Goal: Information Seeking & Learning: Learn about a topic

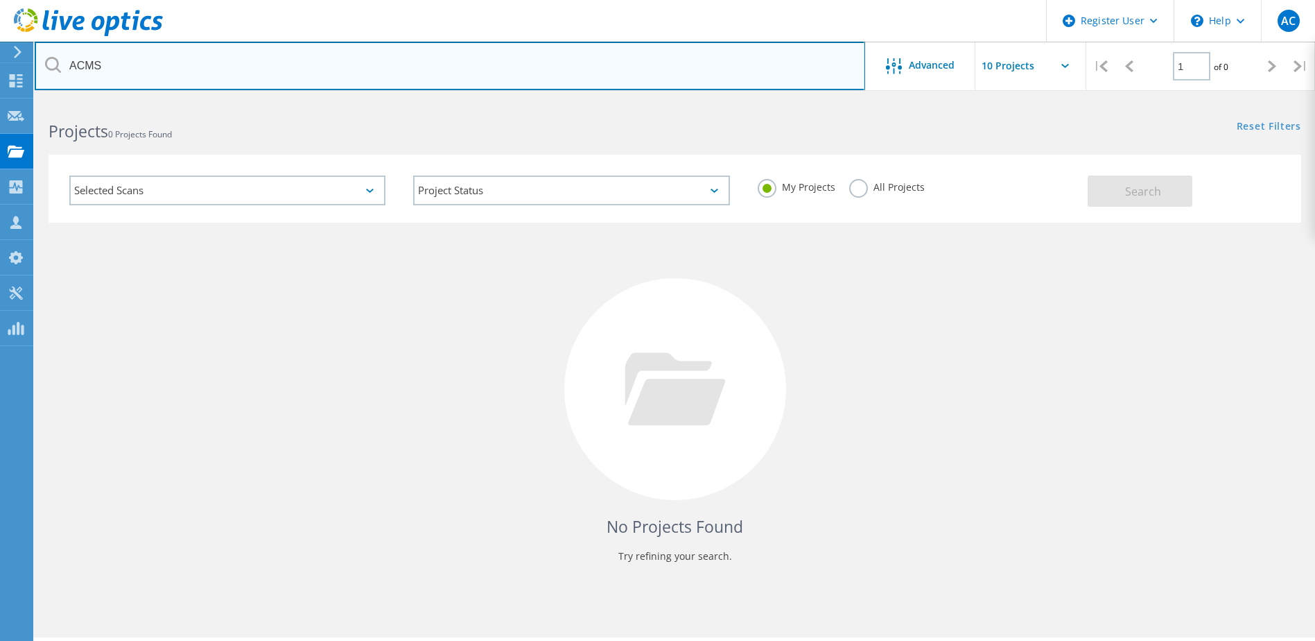
click at [183, 65] on input "ACMS" at bounding box center [450, 66] width 831 height 49
drag, startPoint x: 245, startPoint y: 75, endPoint x: -113, endPoint y: 76, distance: 357.8
click at [0, 76] on html "Register User \n Help Explore Helpful Articles Contact Support AC Dell User Art…" at bounding box center [657, 339] width 1315 height 679
type input "INGEROP"
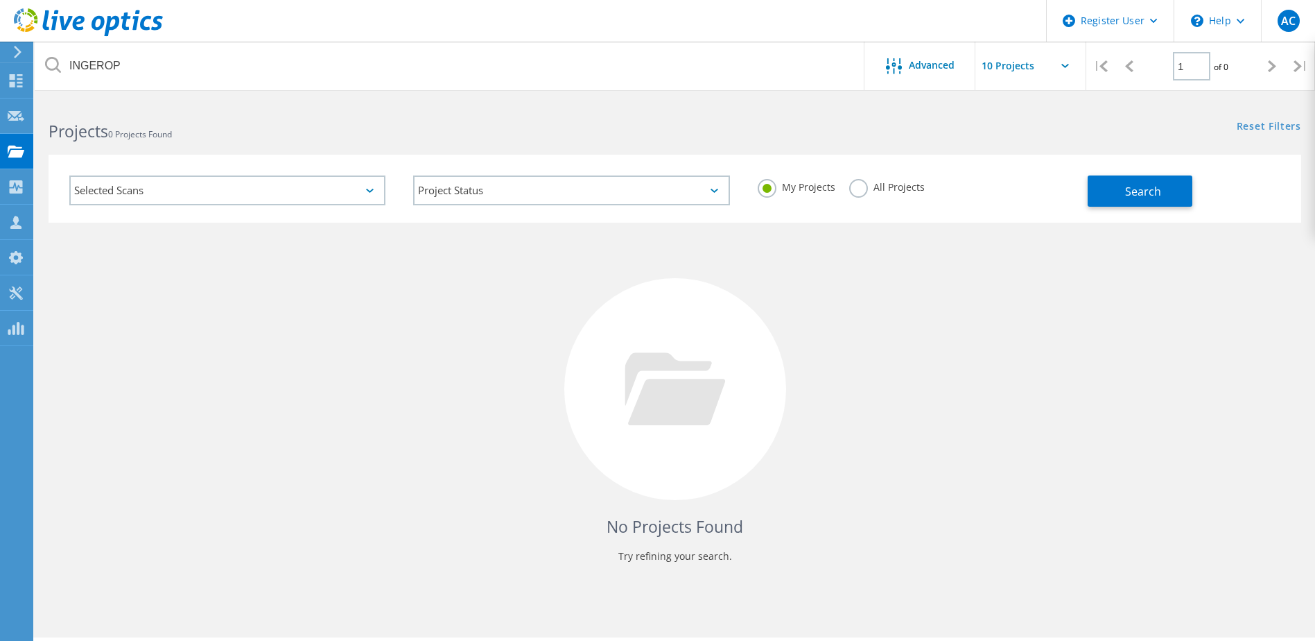
click at [861, 128] on div "Projects 0 Projects Found Reset Filters Show Filters" at bounding box center [675, 119] width 1281 height 37
click at [861, 191] on label "All Projects" at bounding box center [887, 185] width 76 height 13
click at [0, 0] on input "All Projects" at bounding box center [0, 0] width 0 height 0
click at [1125, 192] on span "Search" at bounding box center [1143, 191] width 36 height 15
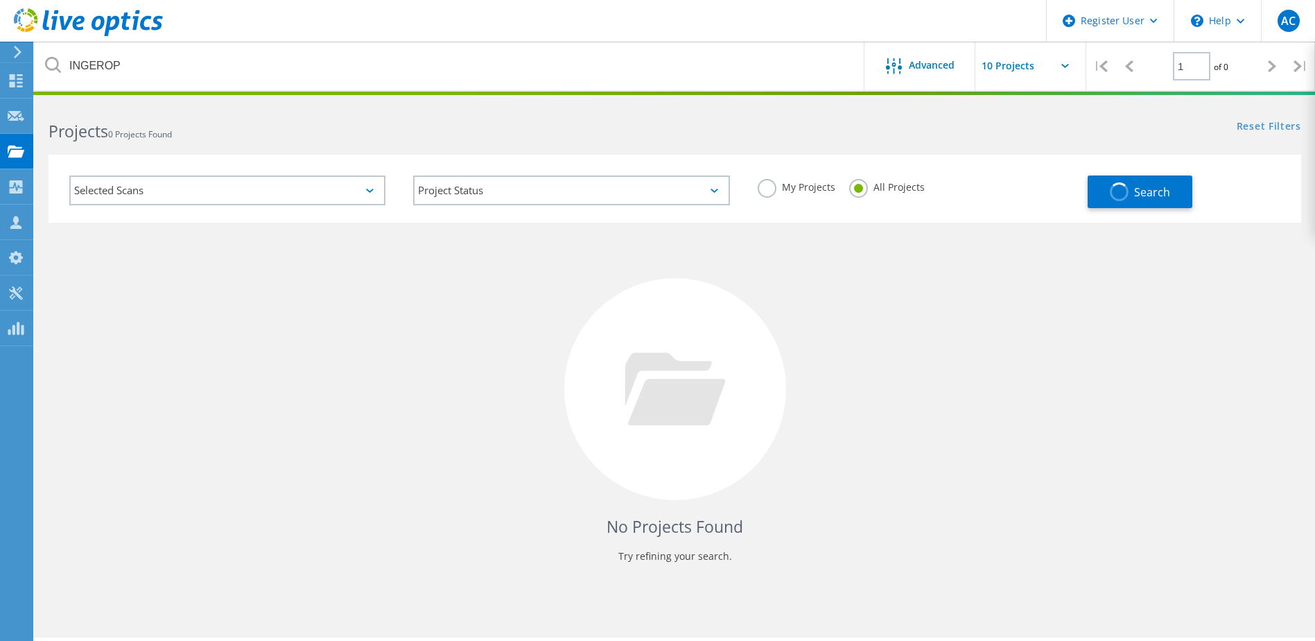
click at [604, 150] on div "Selected Scans Project Status In Progress Complete Published Anonymous Archived…" at bounding box center [675, 179] width 1281 height 85
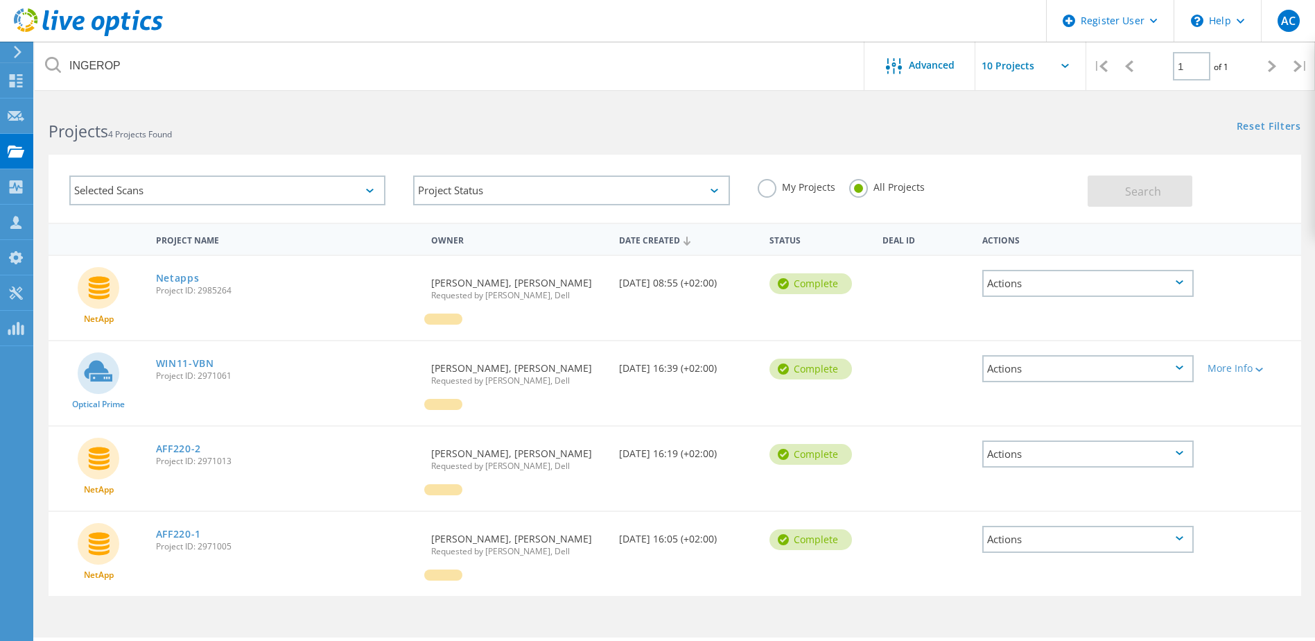
click at [450, 135] on h2 "Projects 4 Projects Found" at bounding box center [355, 131] width 612 height 23
click at [1238, 370] on div "More Info" at bounding box center [1251, 368] width 87 height 10
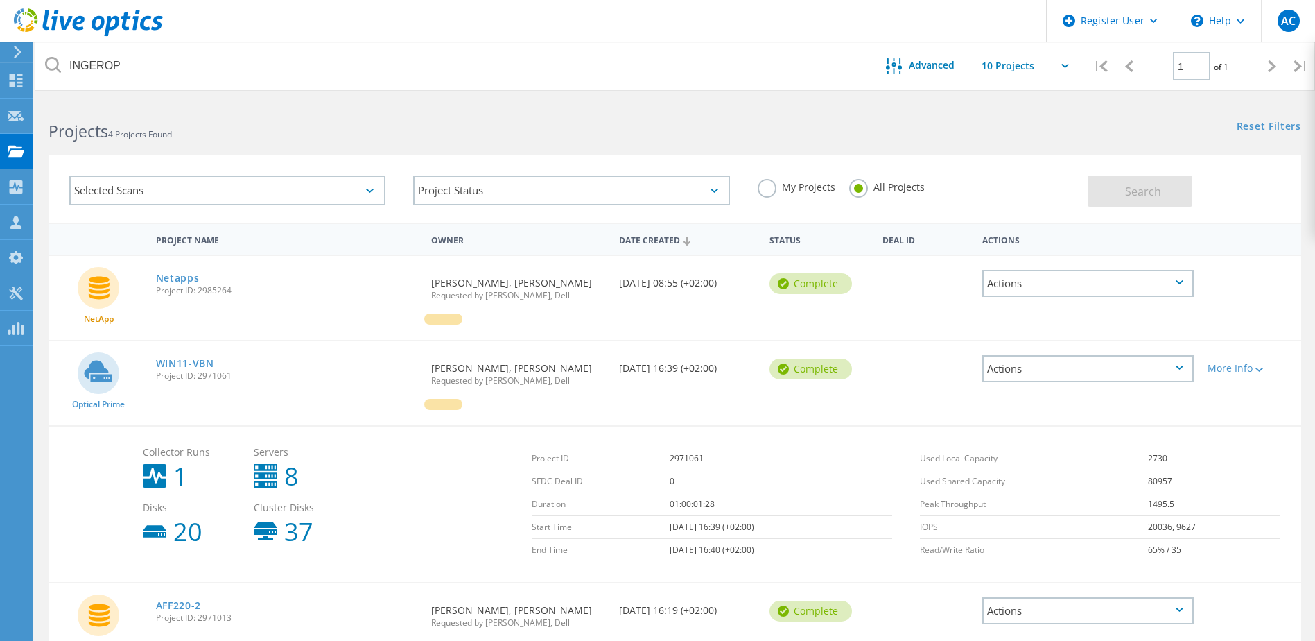
click at [180, 359] on link "WIN11-VBN" at bounding box center [185, 363] width 58 height 10
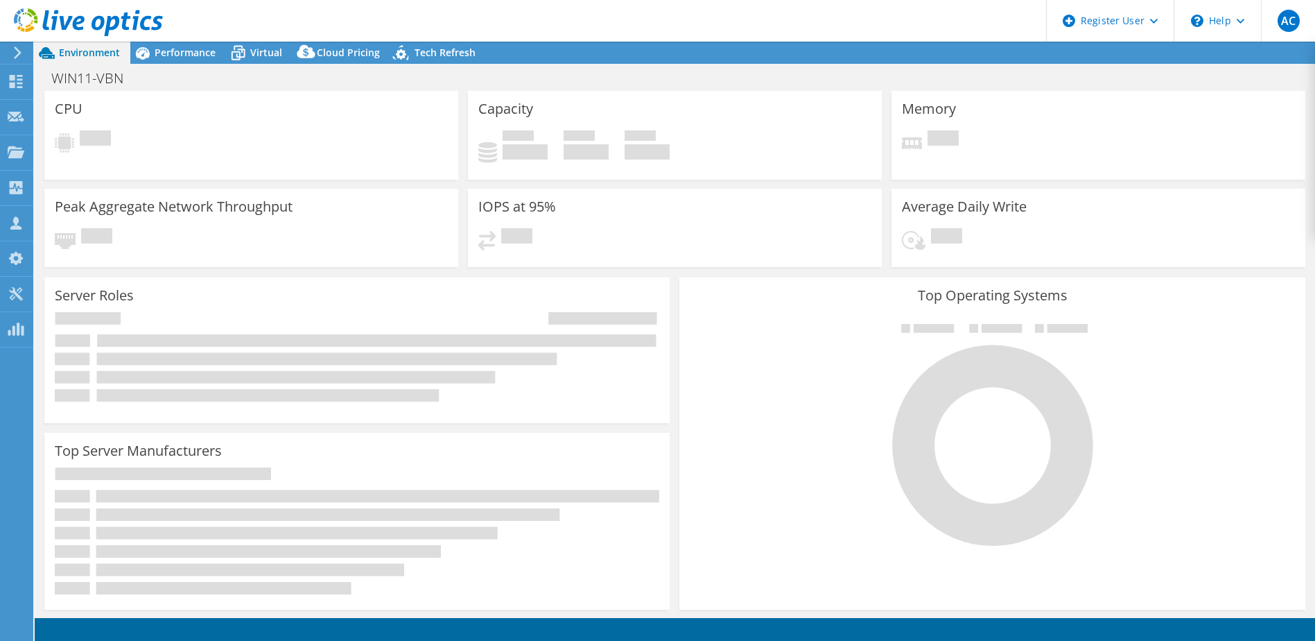
select select "EUFrankfurt"
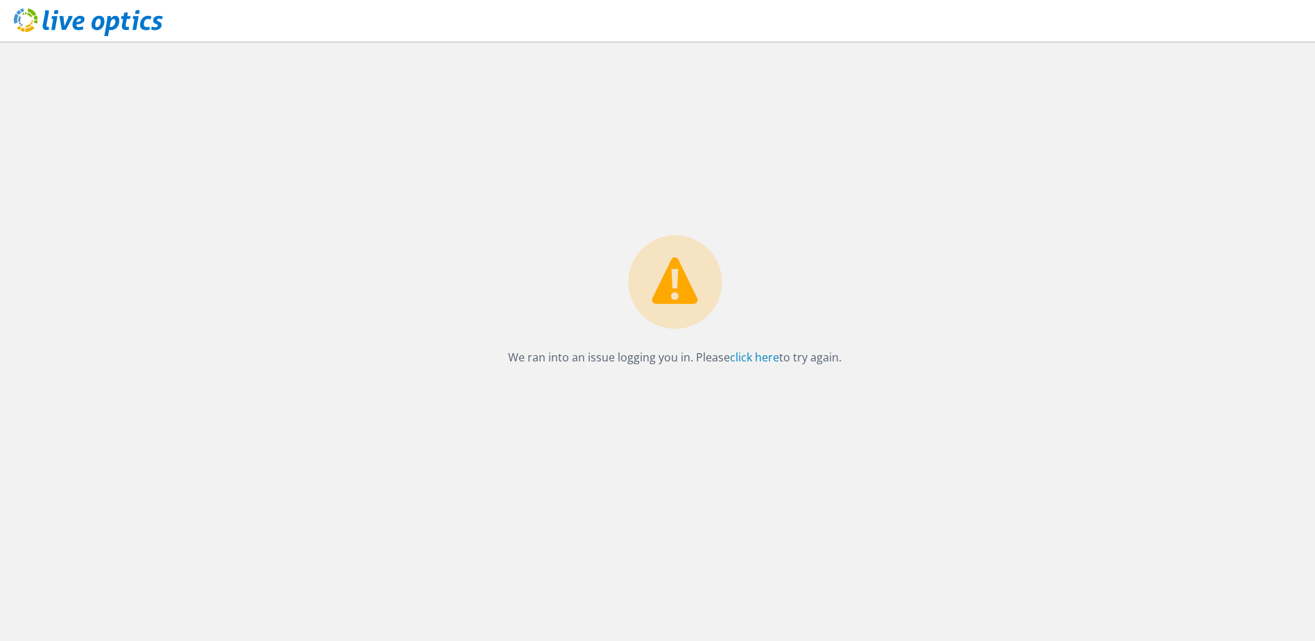
click at [700, 182] on div "We ran into an issue logging you in. Please click here to try again." at bounding box center [675, 341] width 1281 height 599
click at [98, 26] on icon at bounding box center [88, 22] width 149 height 28
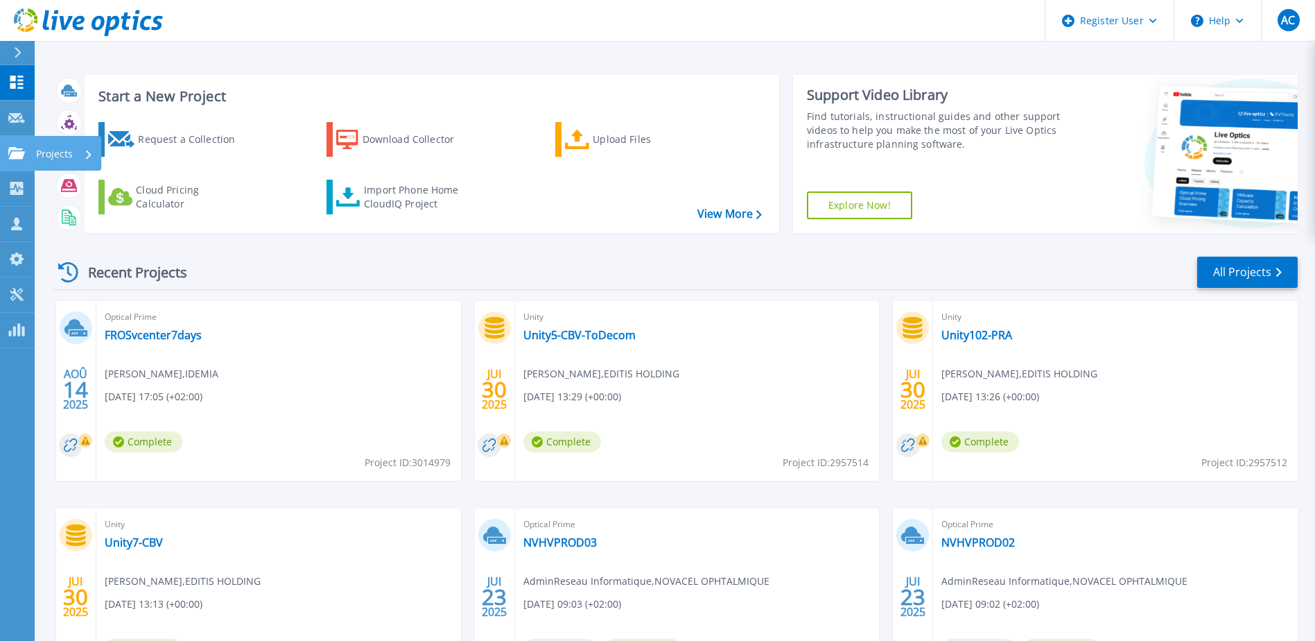
click at [17, 166] on link "Projects Projects" at bounding box center [17, 153] width 35 height 35
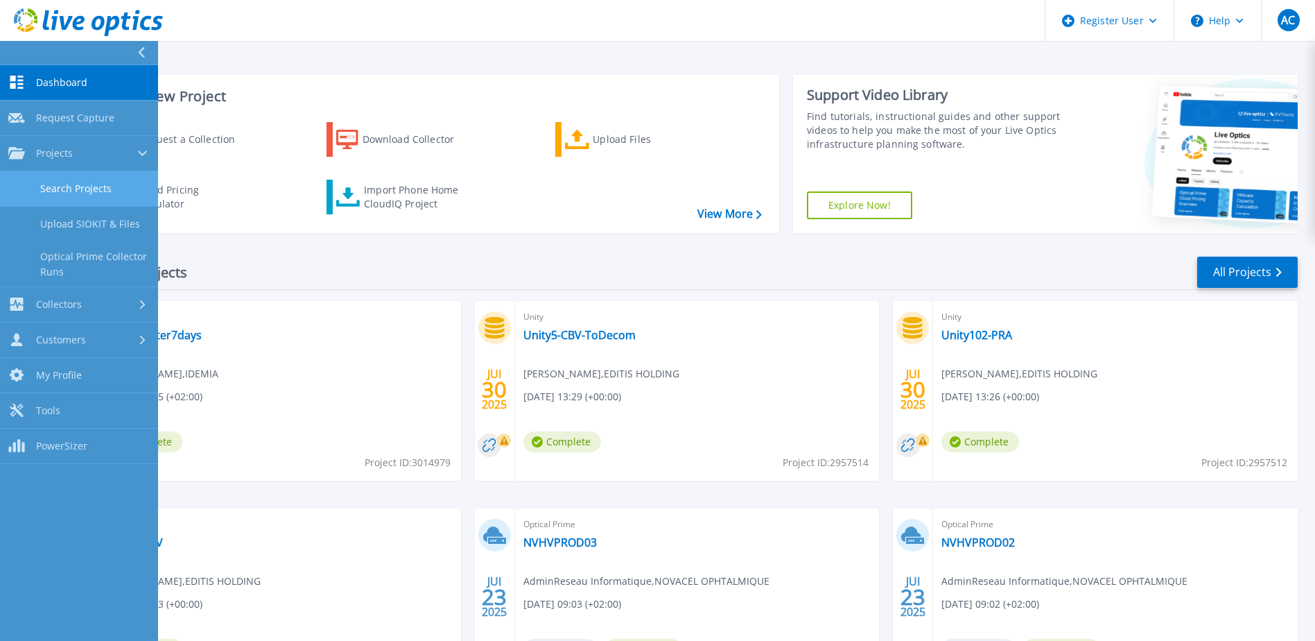
click at [78, 187] on link "Search Projects" at bounding box center [79, 188] width 158 height 35
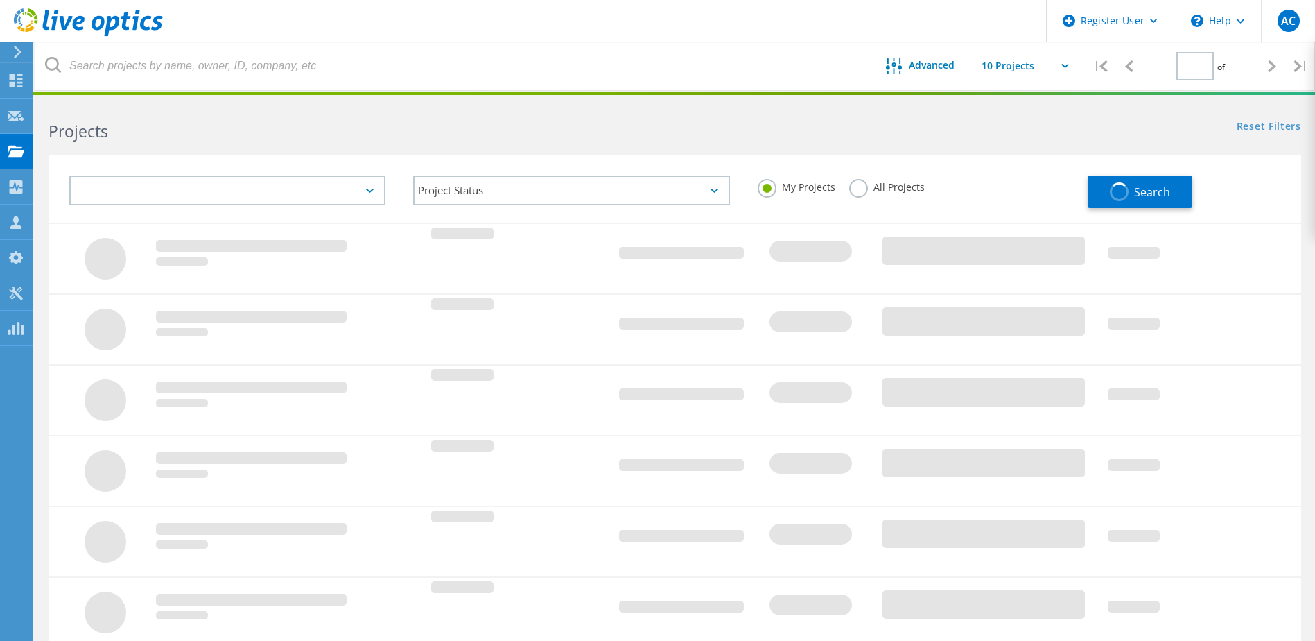
type input "1"
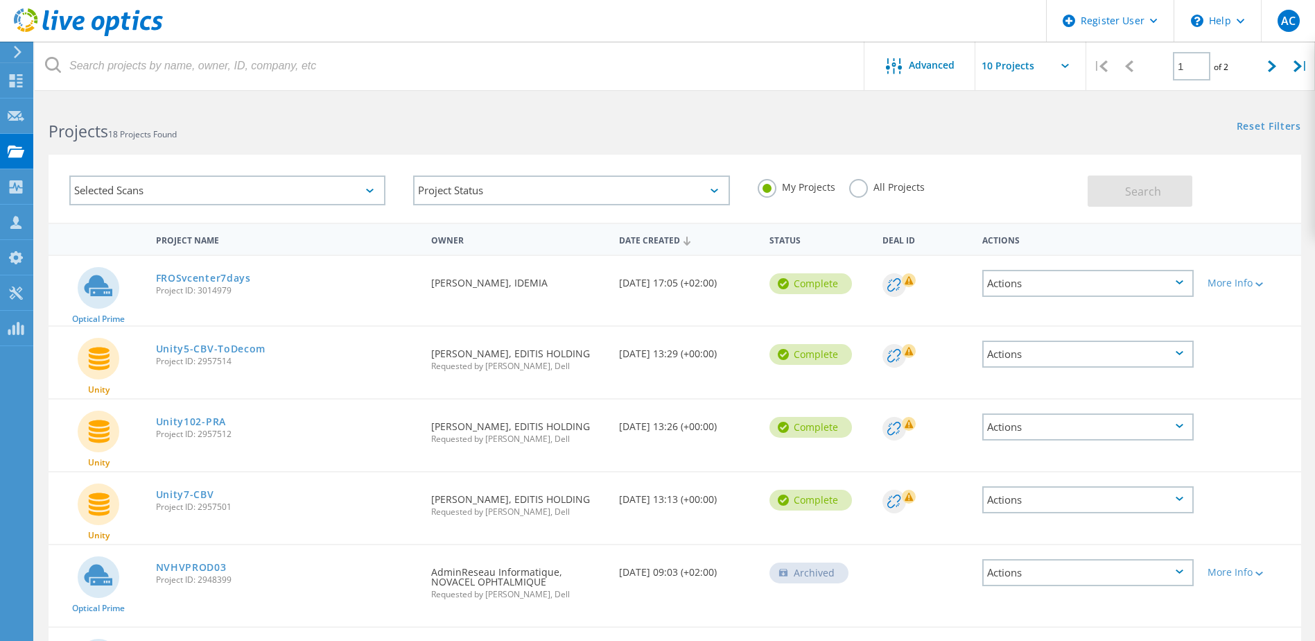
click at [358, 17] on header "Register User \n Help Explore Helpful Articles Contact Support AC Dell User Art…" at bounding box center [657, 21] width 1315 height 42
click at [857, 192] on label "All Projects" at bounding box center [887, 185] width 76 height 13
click at [0, 0] on input "All Projects" at bounding box center [0, 0] width 0 height 0
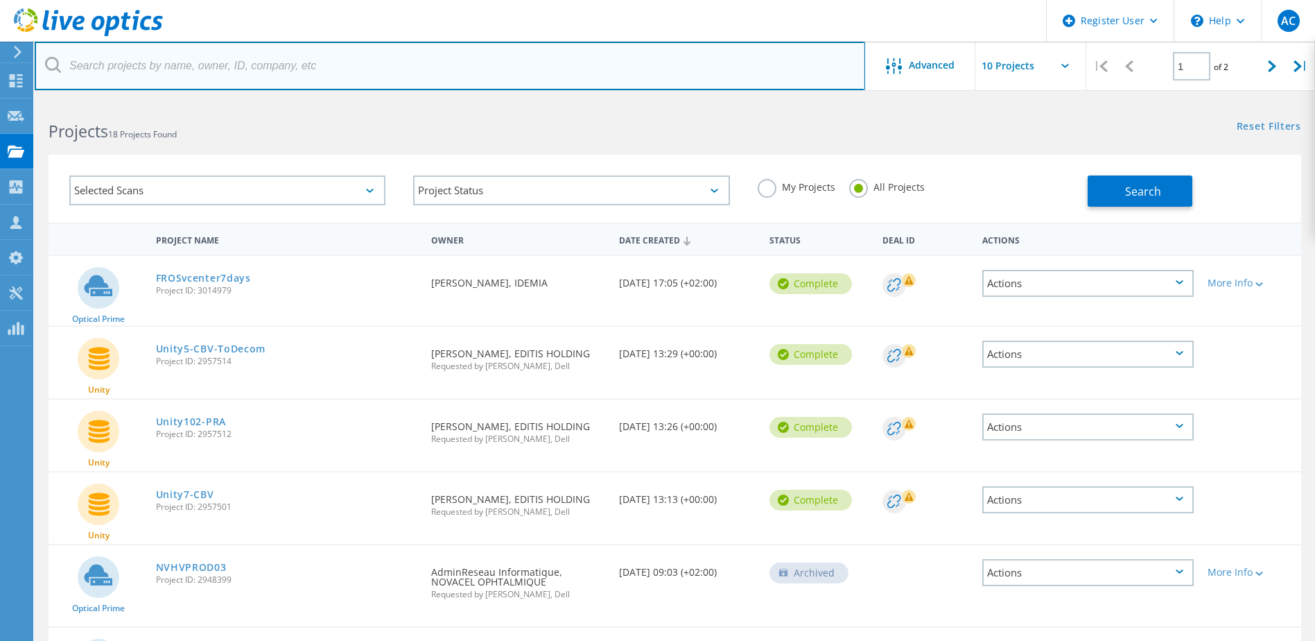
click at [330, 57] on input "text" at bounding box center [450, 66] width 831 height 49
type input "INGEROP"
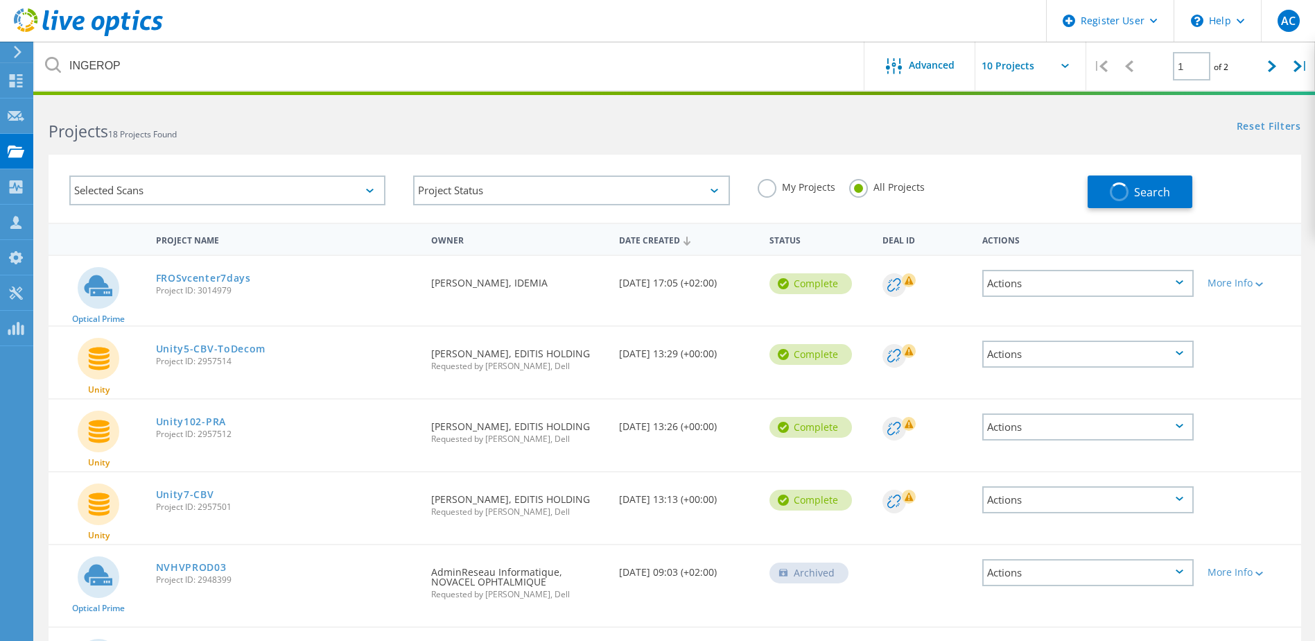
click at [231, 131] on h2 "Projects 18 Projects Found" at bounding box center [355, 131] width 612 height 23
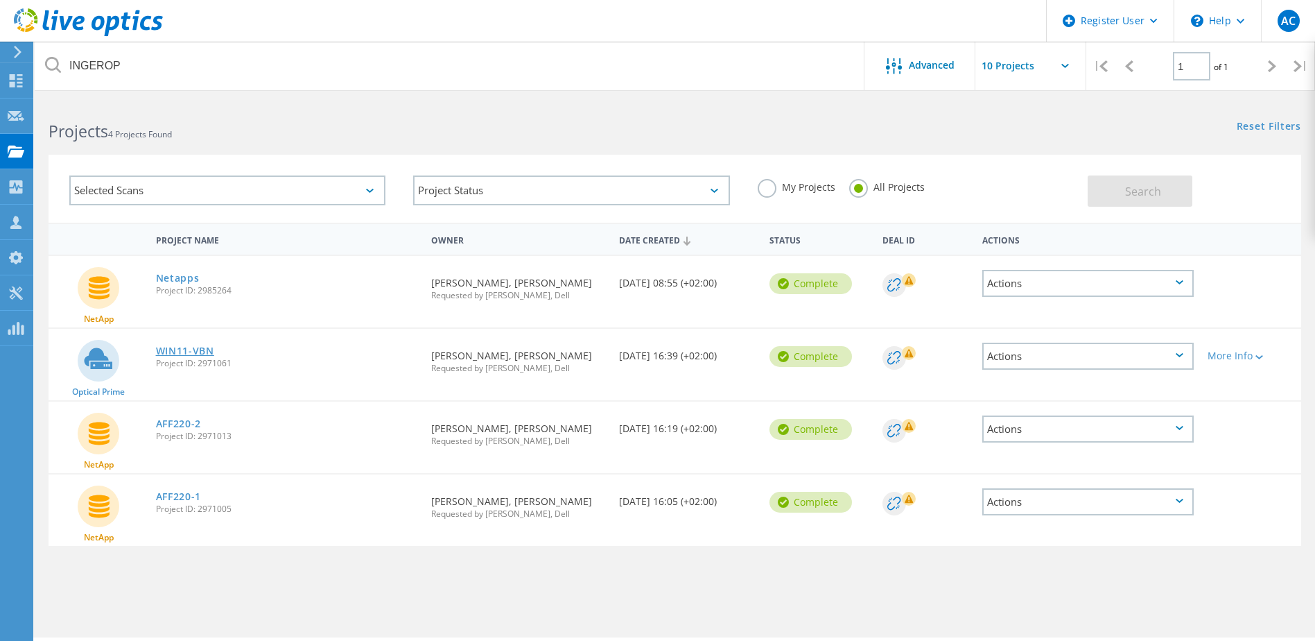
click at [193, 350] on link "WIN11-VBN" at bounding box center [185, 351] width 58 height 10
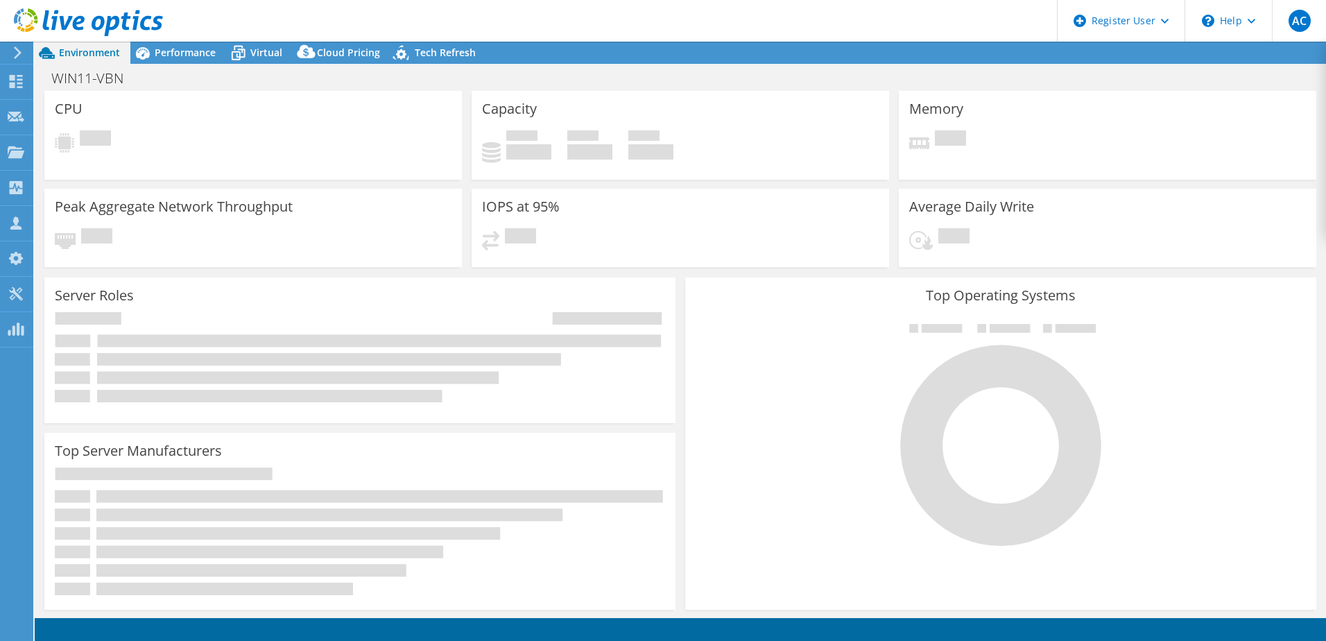
select select "EUFrankfurt"
select select "EUR"
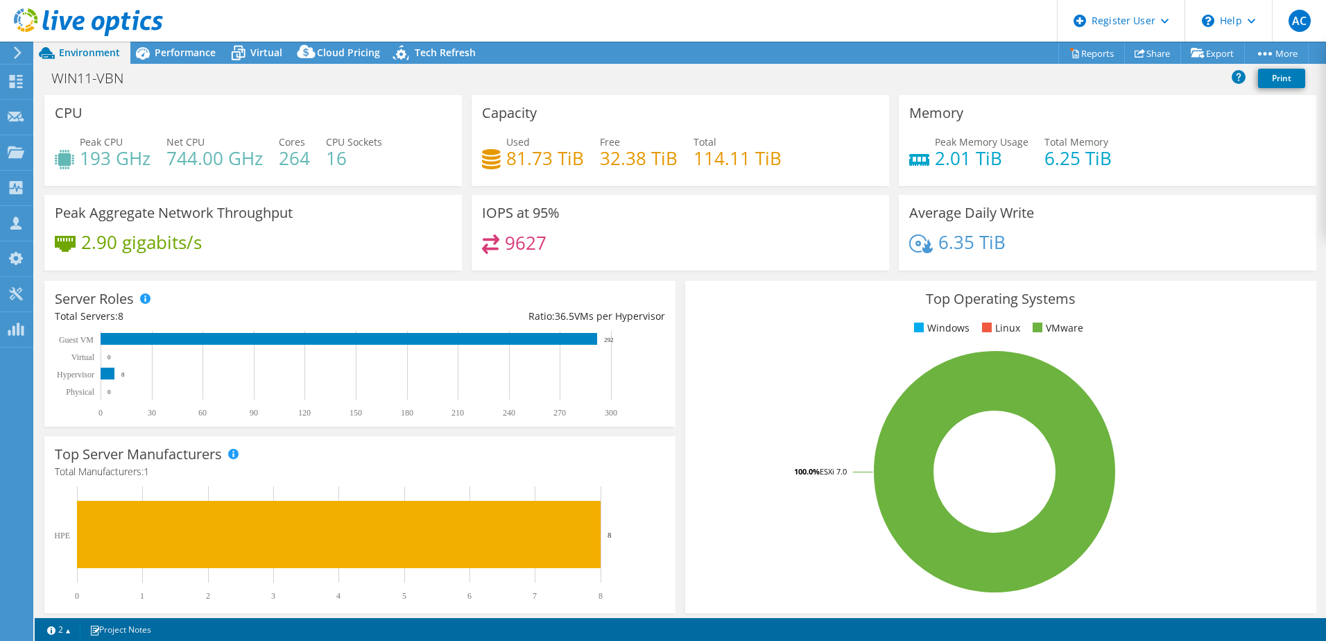
click at [276, 178] on div "Peak CPU 193 GHz Net CPU 744.00 GHz Cores 264 CPU Sockets 16" at bounding box center [253, 157] width 397 height 45
click at [311, 163] on div "Peak CPU 193 GHz Net CPU 744.00 GHz Cores 264 CPU Sockets 16" at bounding box center [253, 157] width 397 height 45
drag, startPoint x: 159, startPoint y: 141, endPoint x: 263, endPoint y: 148, distance: 103.6
click at [263, 148] on div "Peak CPU 193 GHz Net CPU 744.00 GHz Cores 264 CPU Sockets 16" at bounding box center [253, 157] width 397 height 45
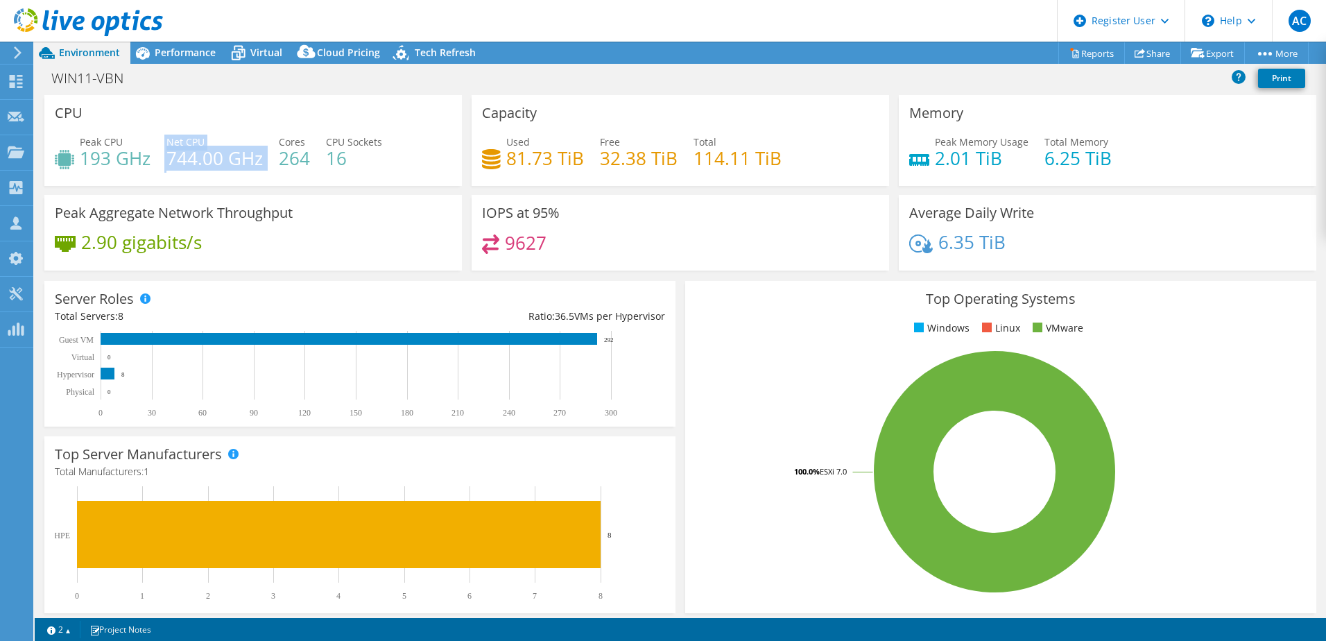
click at [263, 148] on div "Peak CPU 193 GHz Net CPU 744.00 GHz Cores 264 CPU Sockets 16" at bounding box center [253, 157] width 397 height 45
drag, startPoint x: 263, startPoint y: 153, endPoint x: 162, endPoint y: 140, distance: 102.1
click at [162, 140] on div "Peak CPU 193 GHz Net CPU 744.00 GHz Cores 264 CPU Sockets 16" at bounding box center [253, 157] width 397 height 45
drag, startPoint x: 162, startPoint y: 140, endPoint x: 187, endPoint y: 176, distance: 43.9
click at [187, 176] on div "Peak CPU 193 GHz Net CPU 744.00 GHz Cores 264 CPU Sockets 16" at bounding box center [253, 157] width 397 height 45
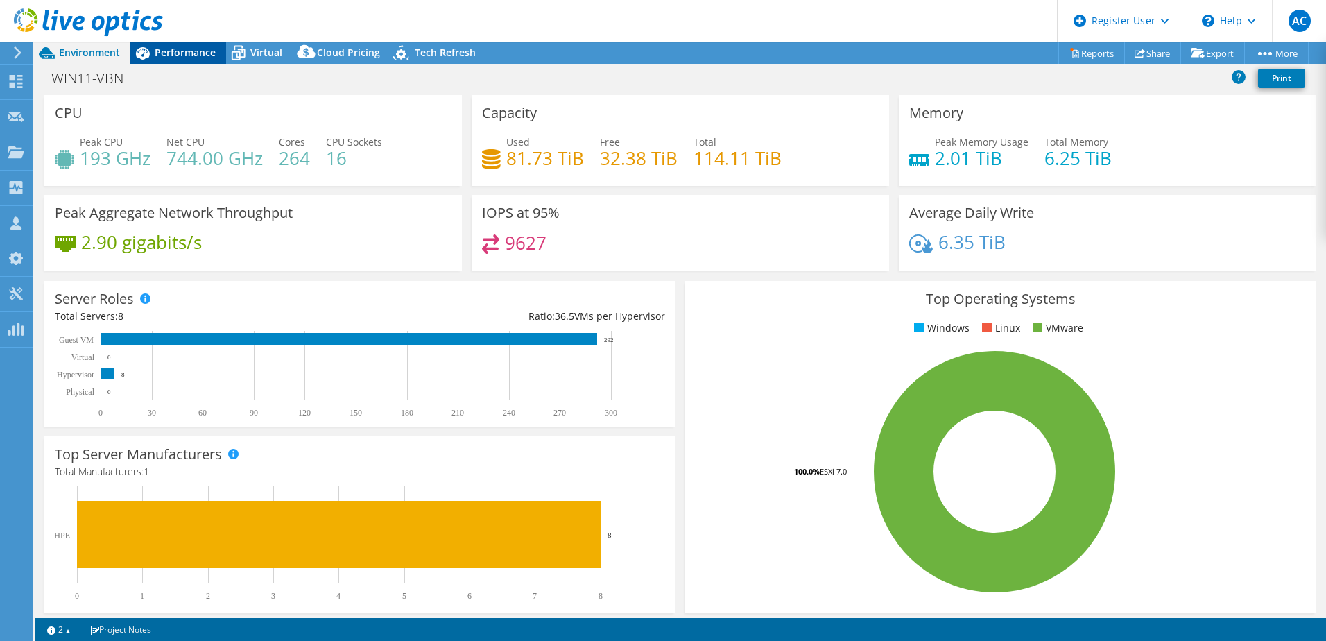
click at [184, 61] on div "Performance" at bounding box center [178, 53] width 96 height 22
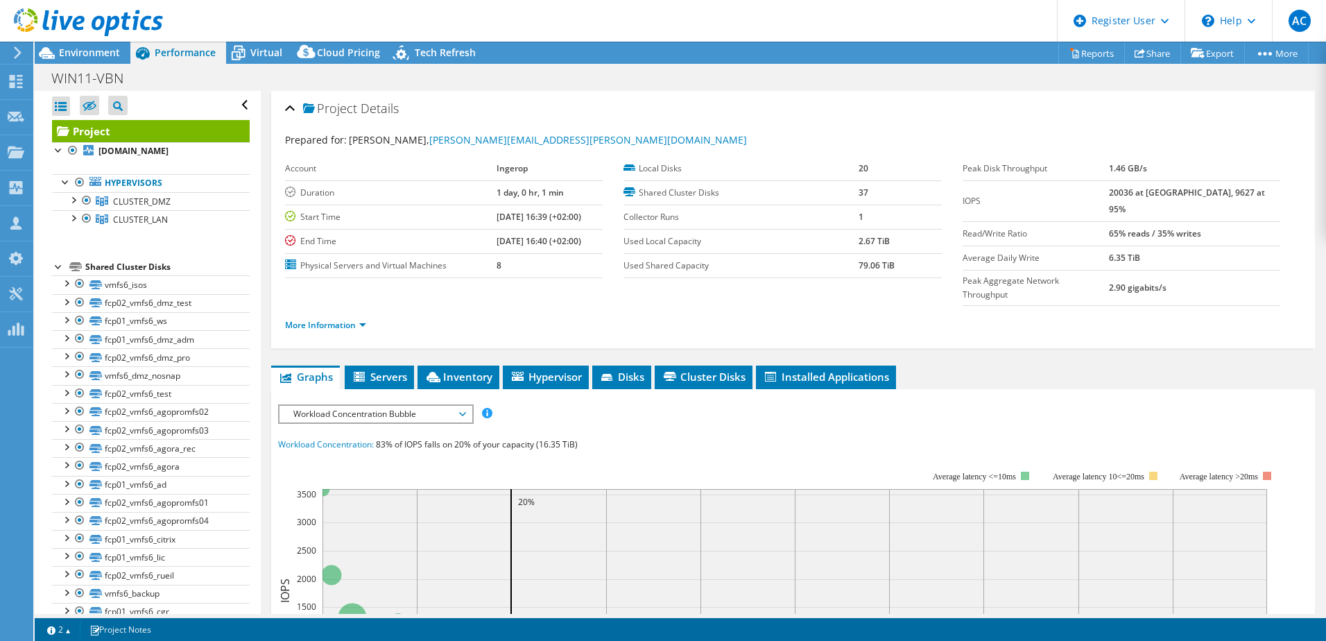
click at [528, 235] on b "[DATE] 16:40 (+02:00)" at bounding box center [538, 241] width 85 height 12
click at [101, 53] on span "Environment" at bounding box center [89, 52] width 61 height 13
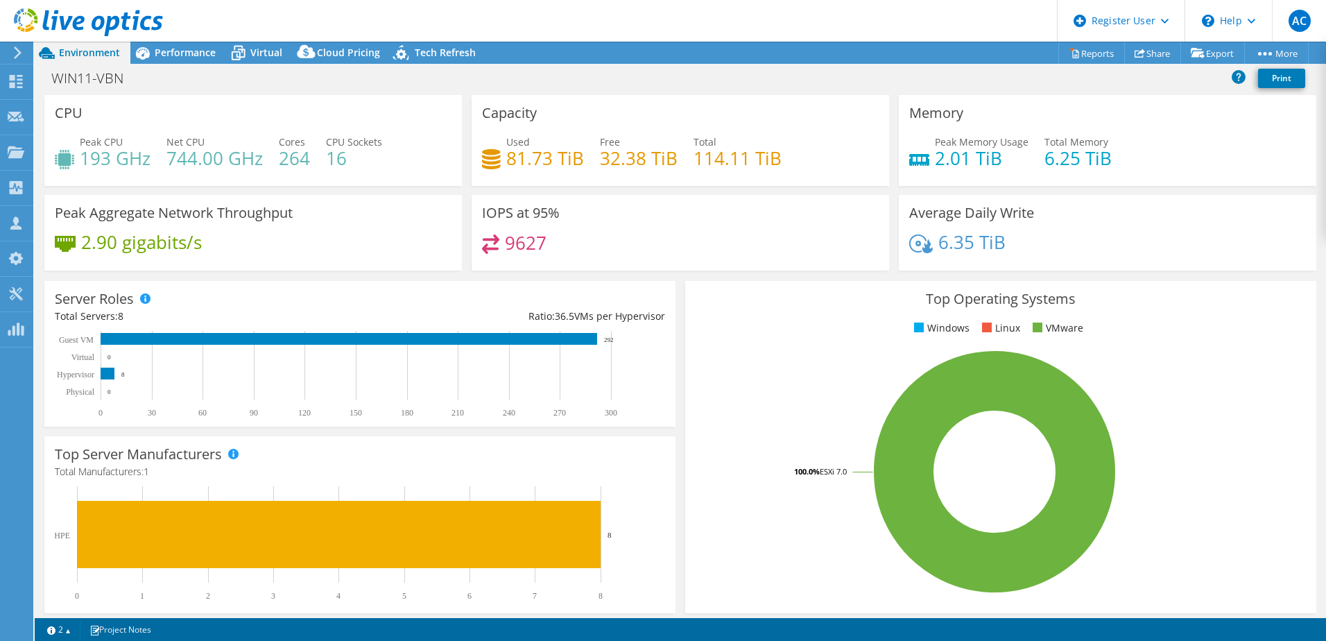
click at [270, 217] on h3 "Peak Aggregate Network Throughput" at bounding box center [174, 212] width 238 height 15
click at [413, 231] on div "Peak Aggregate Network Throughput 2.90 gigabits/s" at bounding box center [252, 233] width 417 height 76
